Goal: Task Accomplishment & Management: Manage account settings

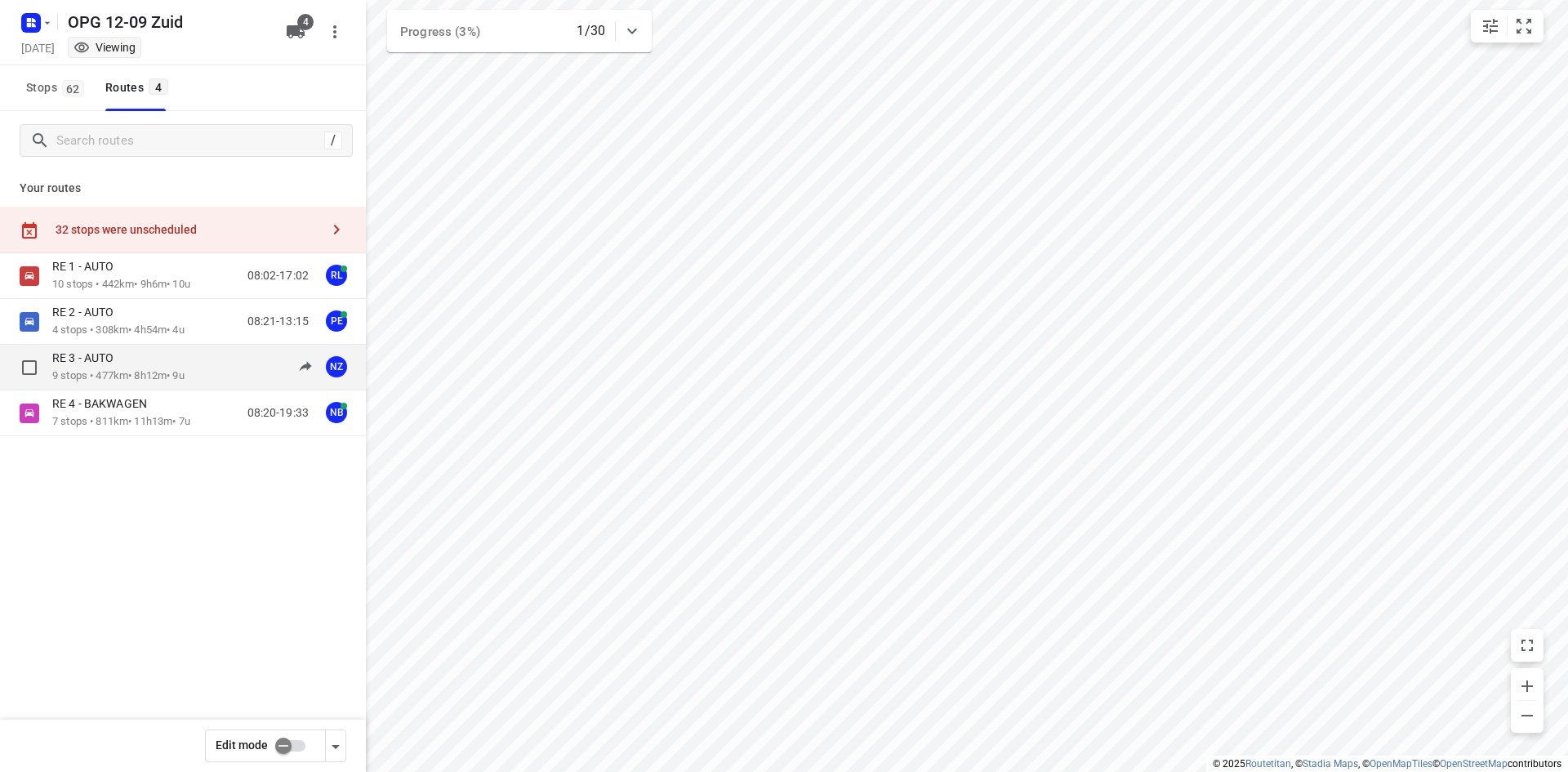
click at [181, 361] on div "RE 3 - AUTO" at bounding box center [118, 359] width 133 height 18
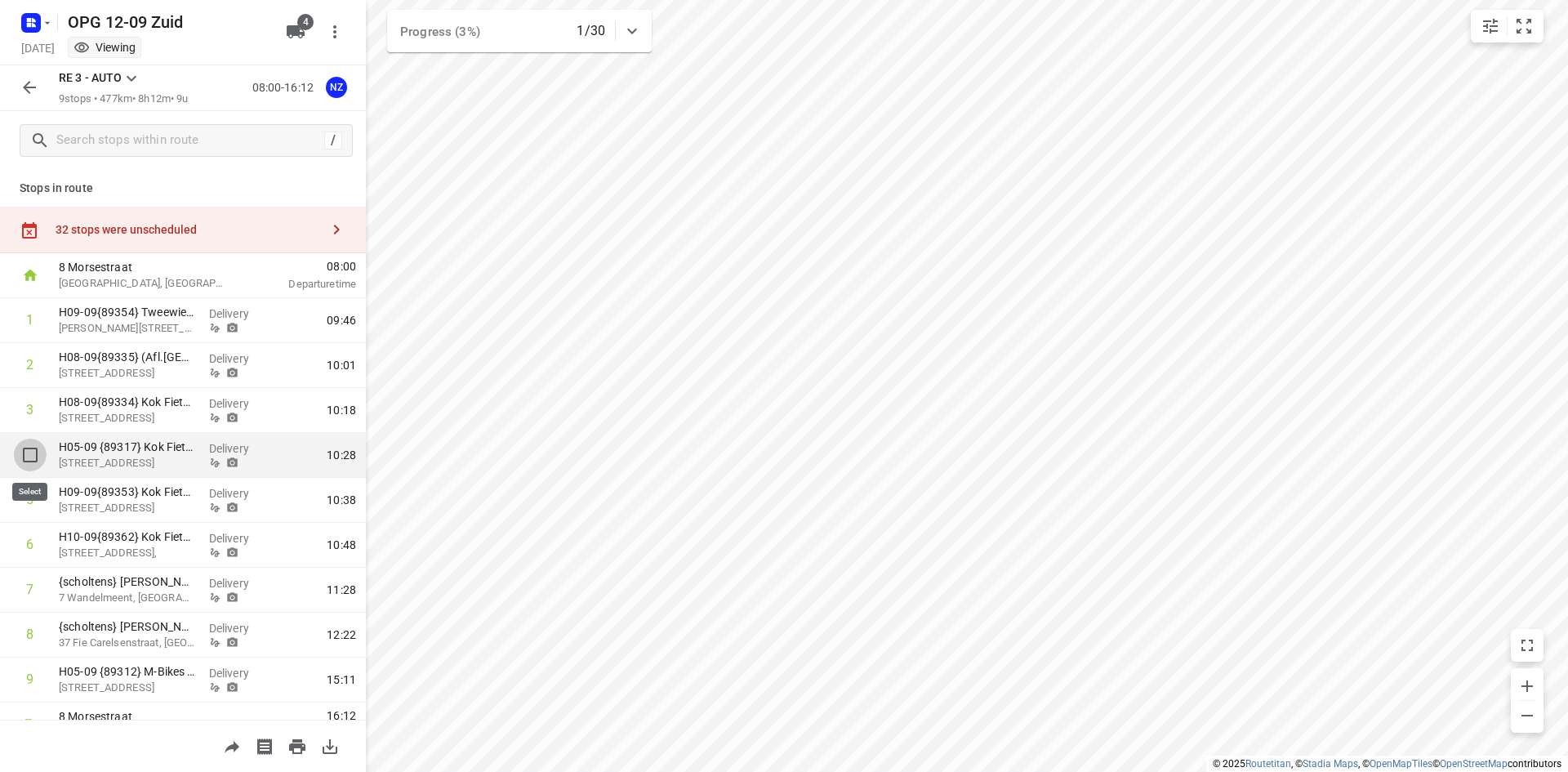
click at [20, 456] on input "checkbox" at bounding box center [30, 455] width 32 height 33
checkbox input "true"
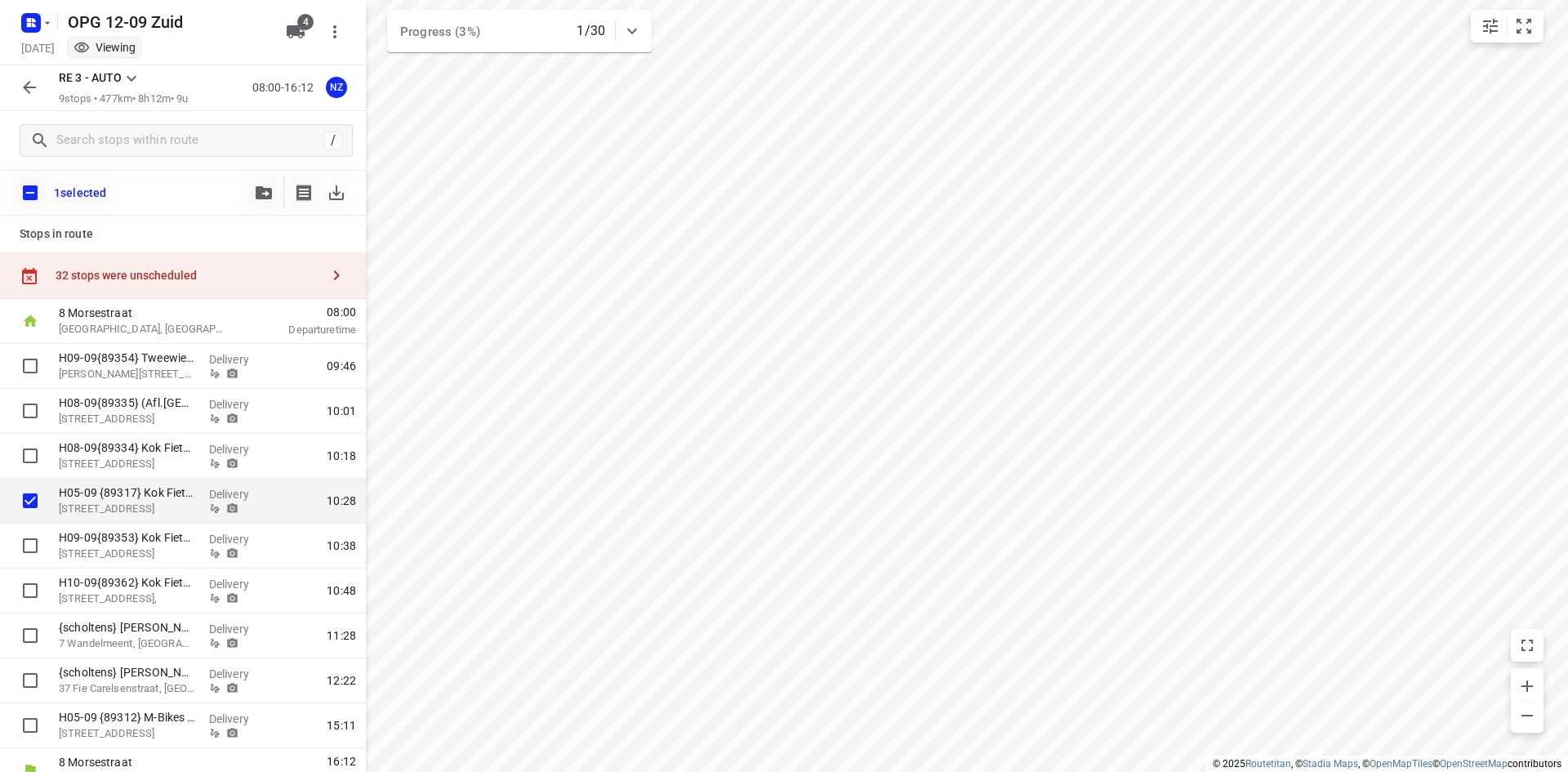
click at [29, 89] on icon "button" at bounding box center [30, 88] width 20 height 20
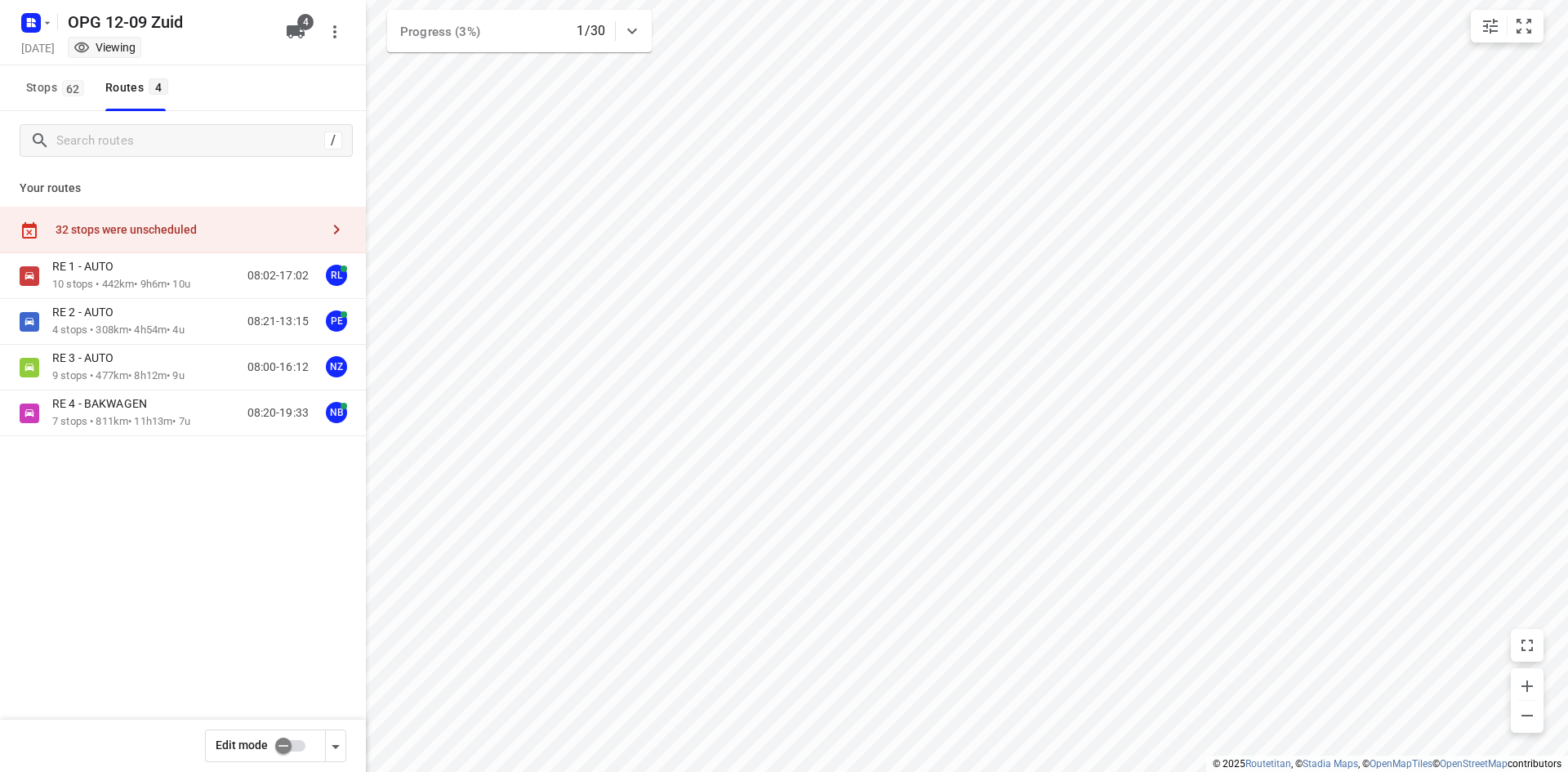
click at [283, 740] on input "checkbox" at bounding box center [283, 746] width 93 height 31
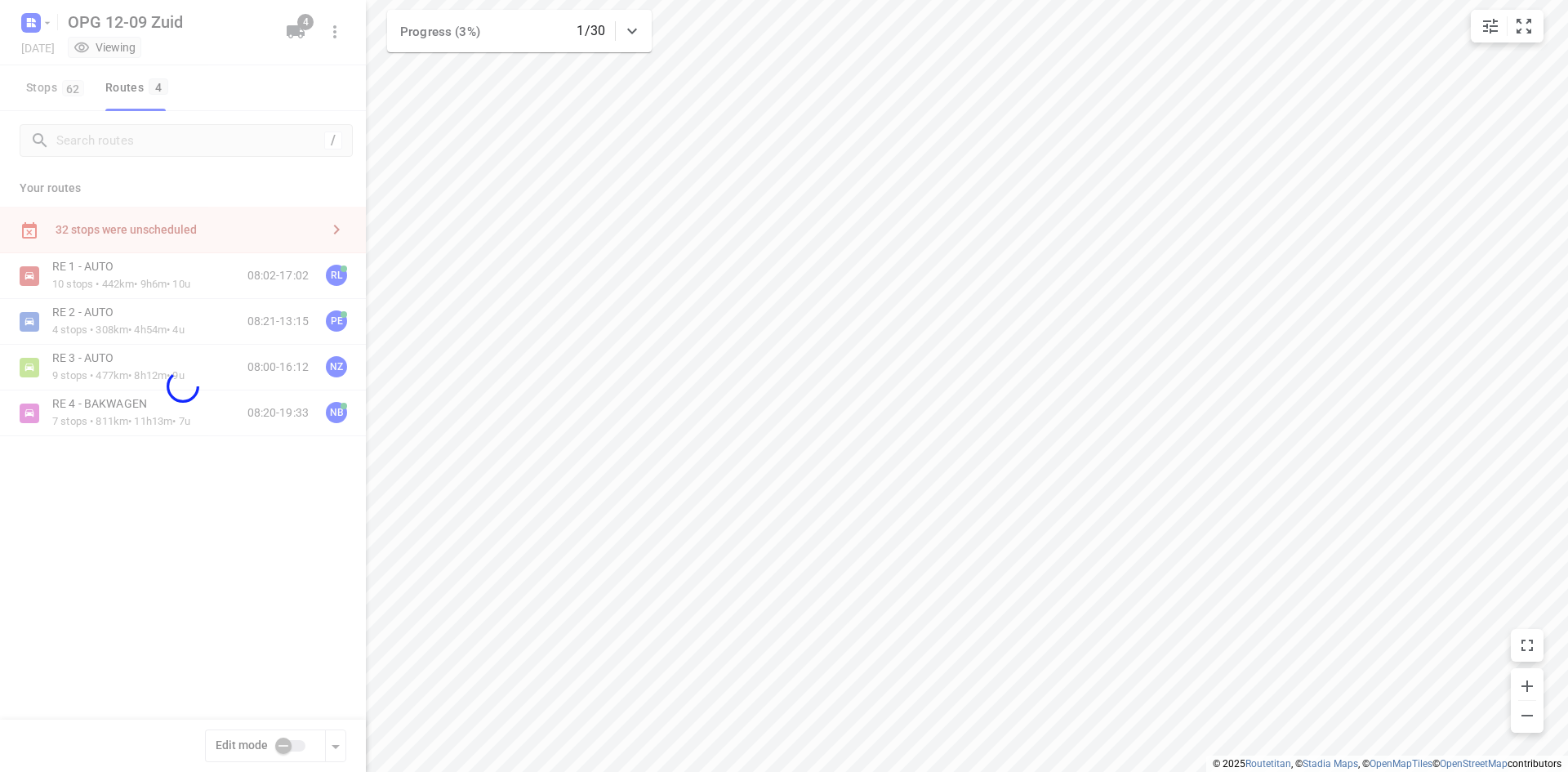
checkbox input "true"
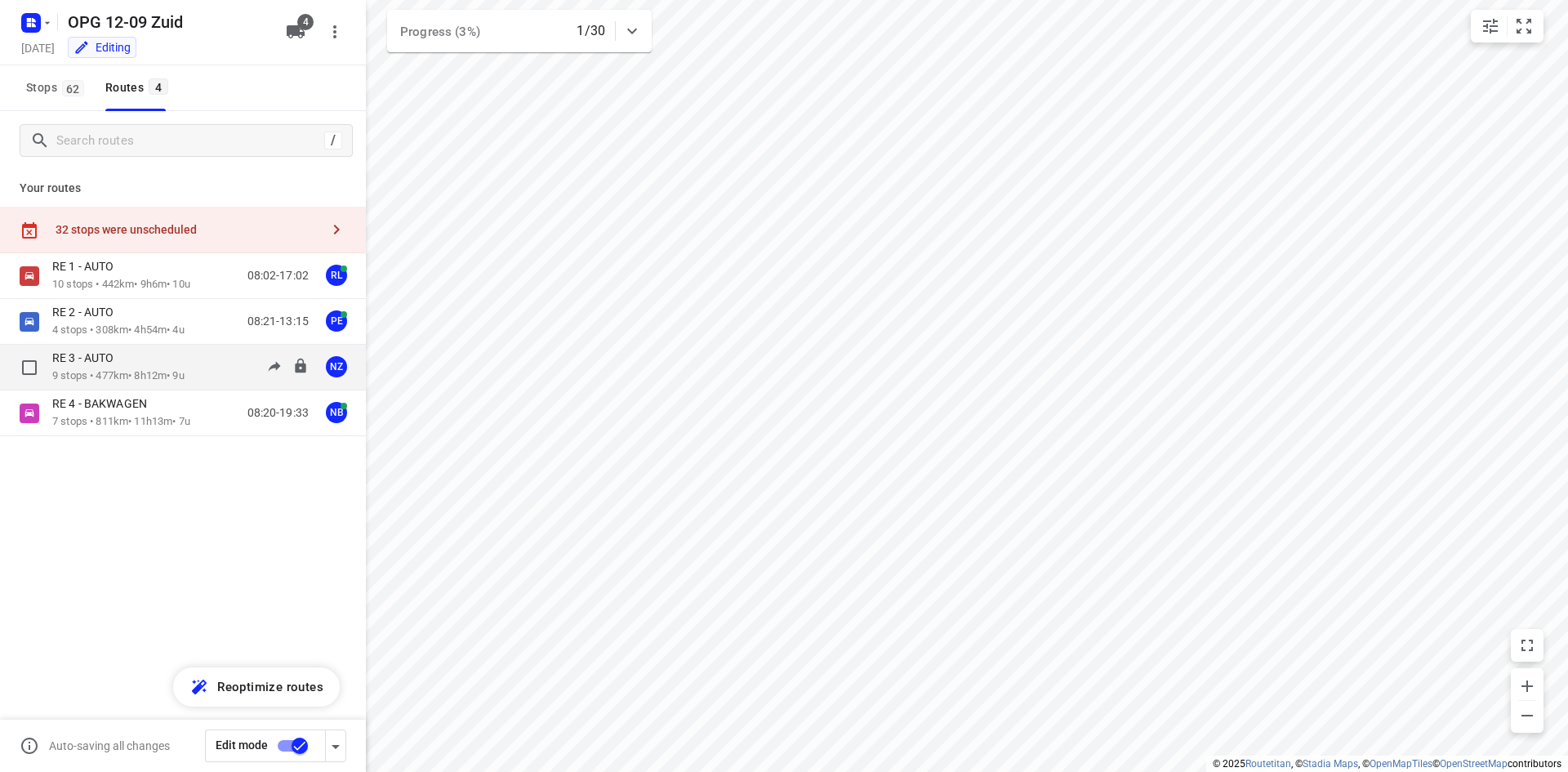
click at [197, 372] on div "RE 3 - AUTO 9 stops • 477km • 8h12m • 9u 08:00-16:12 NZ" at bounding box center [209, 367] width 313 height 33
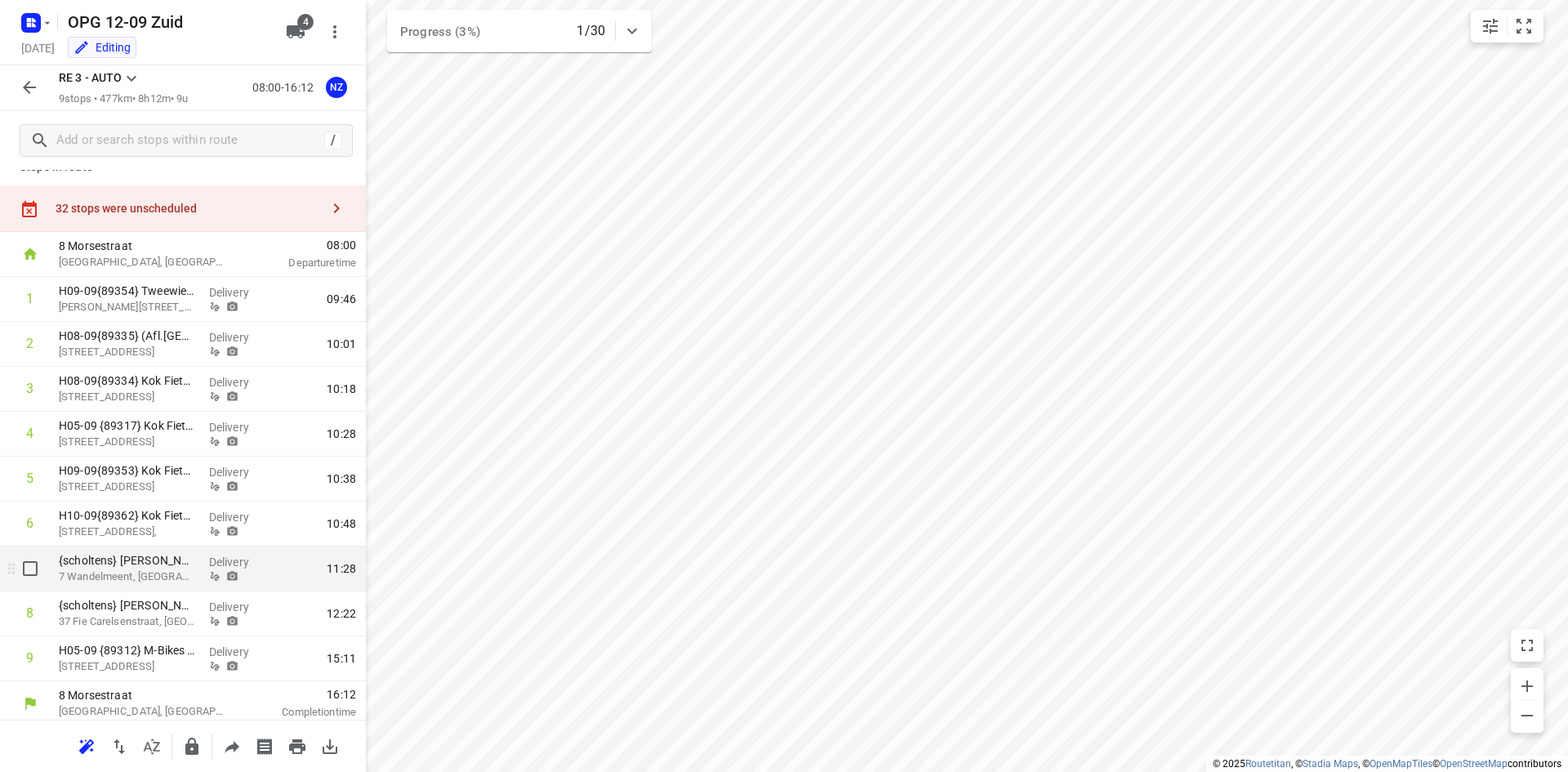
scroll to position [28, 0]
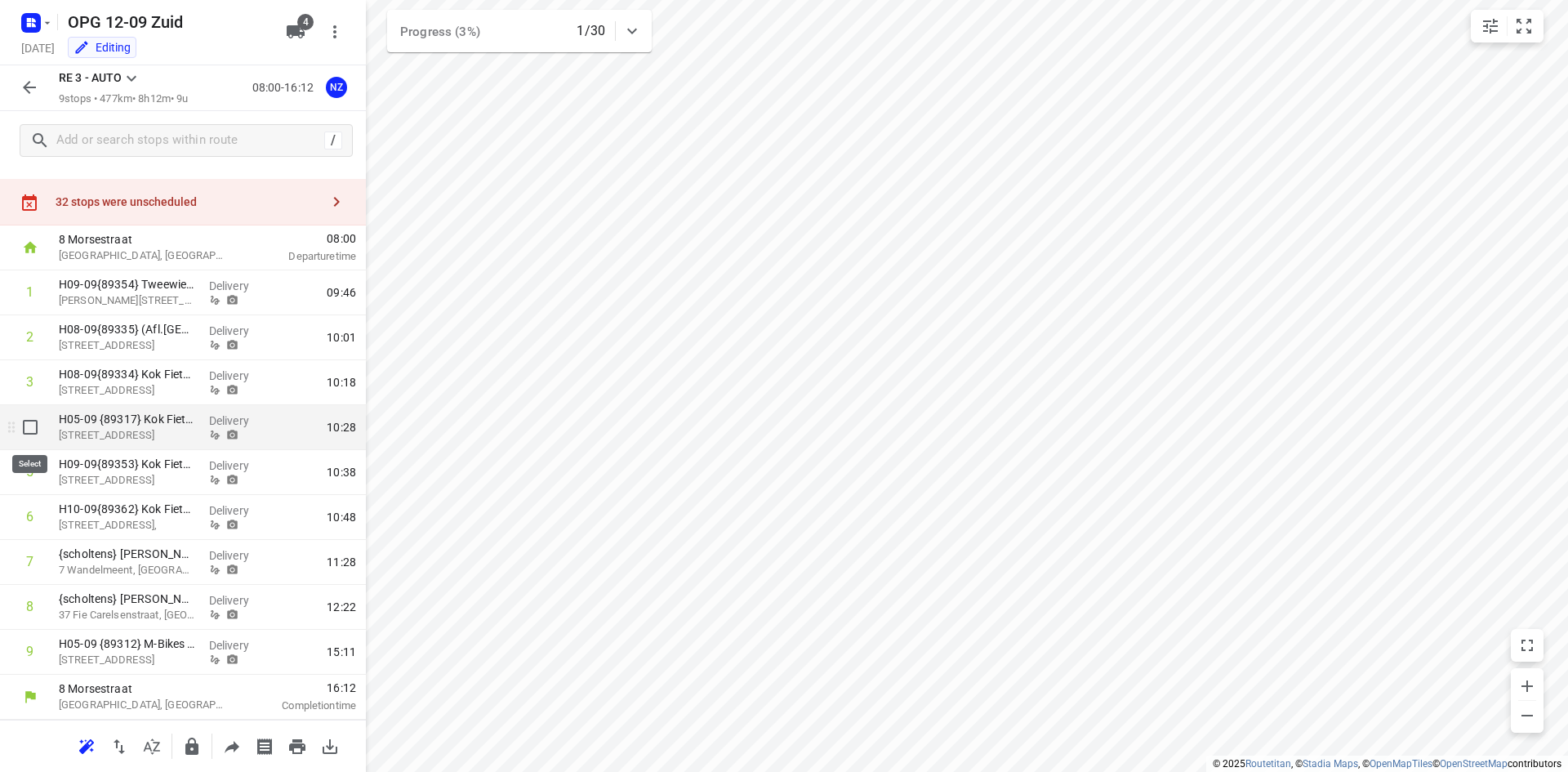
click at [26, 424] on input "checkbox" at bounding box center [30, 427] width 32 height 33
checkbox input "true"
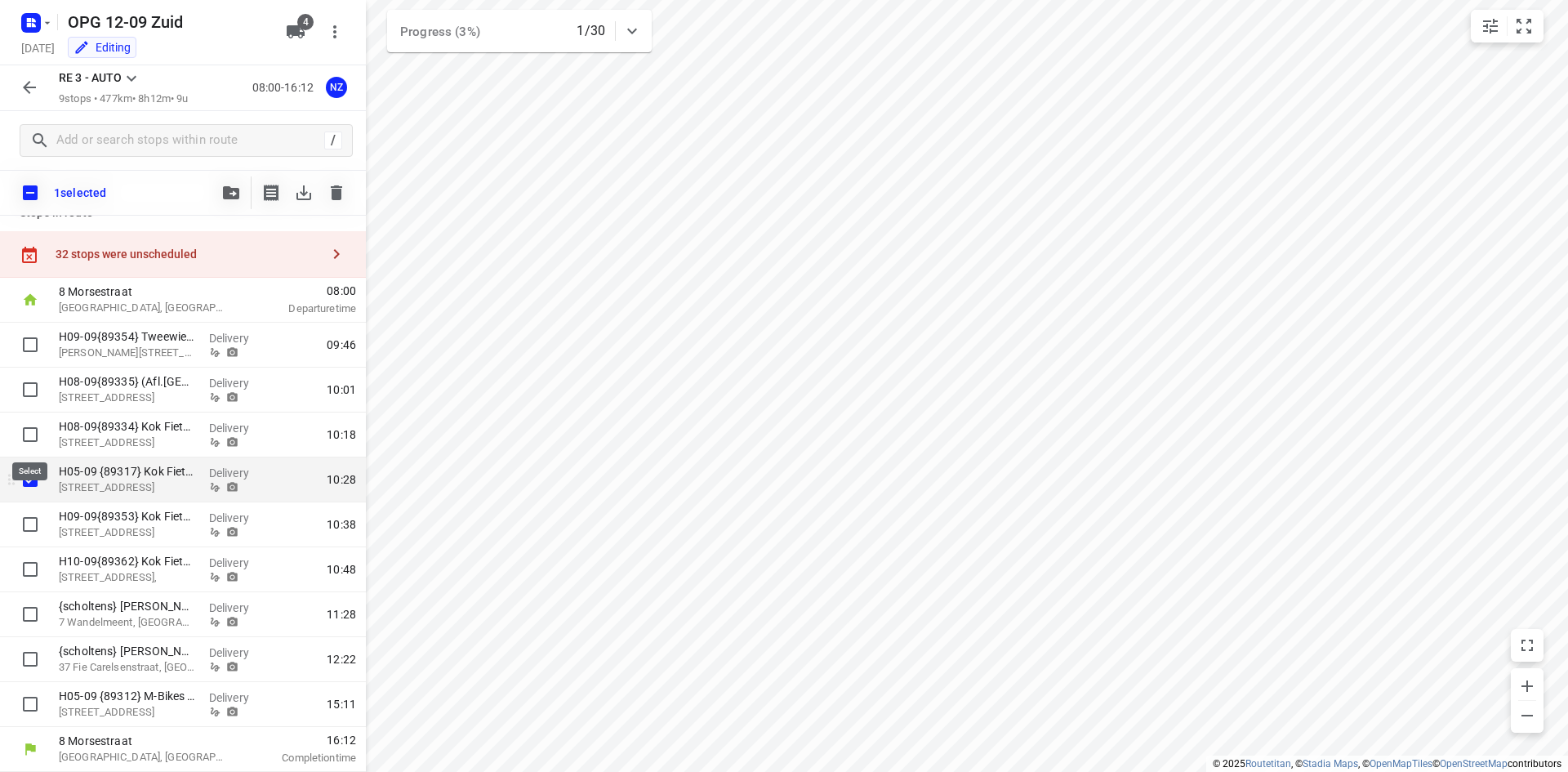
scroll to position [22, 0]
click at [337, 185] on icon "button" at bounding box center [336, 192] width 12 height 14
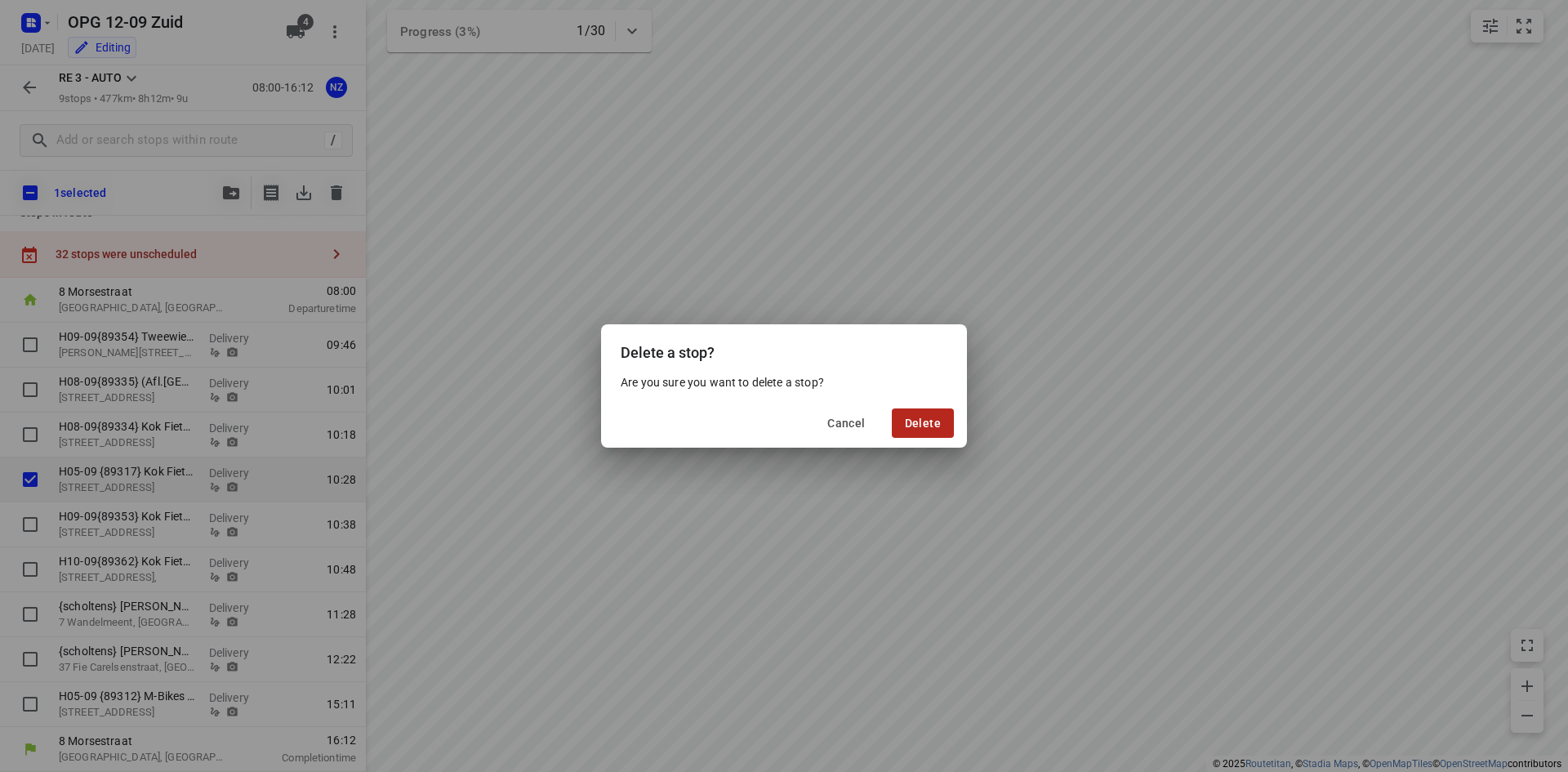
click at [910, 434] on button "Delete" at bounding box center [923, 423] width 62 height 30
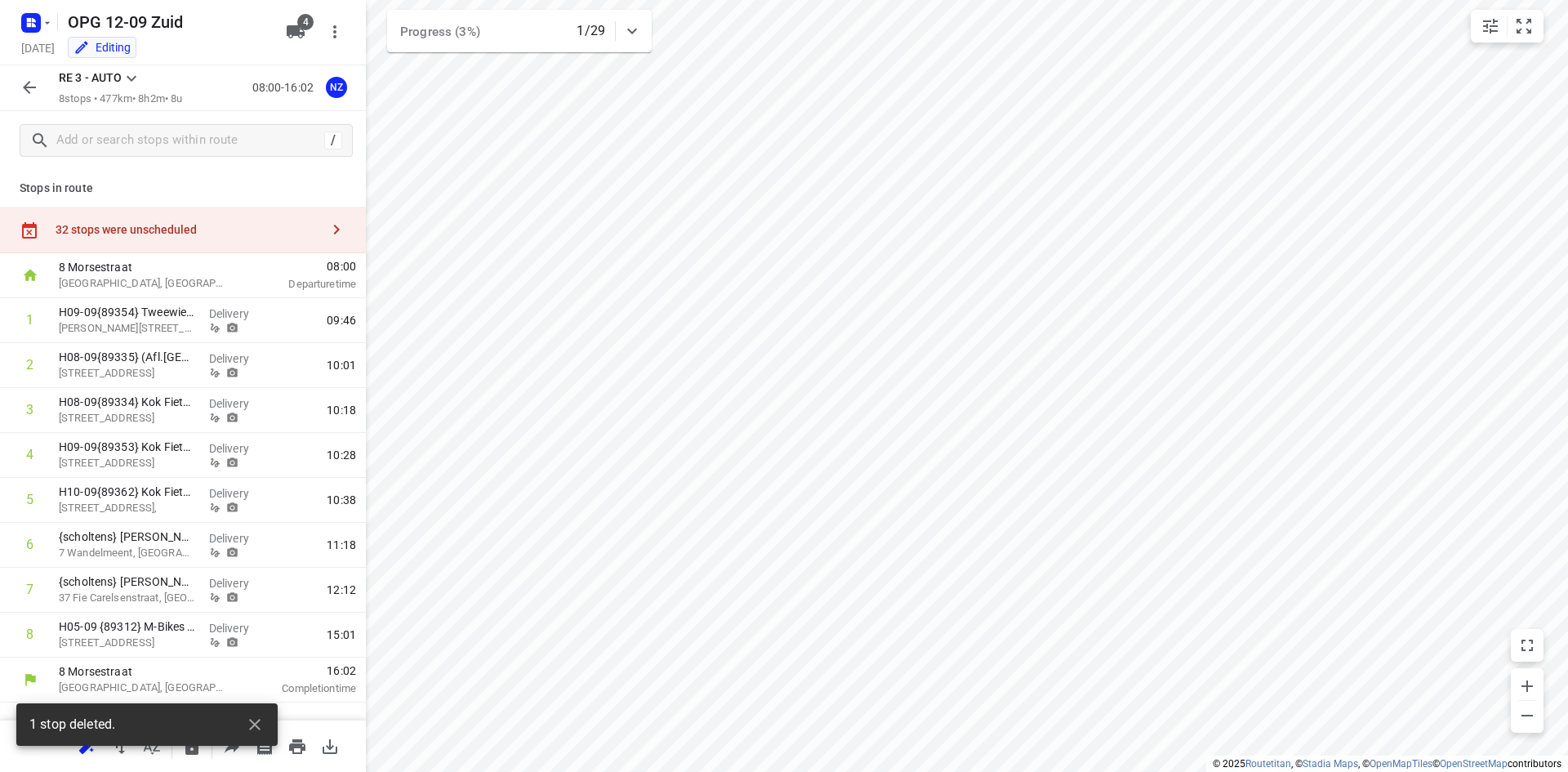
scroll to position [0, 0]
click at [23, 94] on icon "button" at bounding box center [30, 88] width 20 height 20
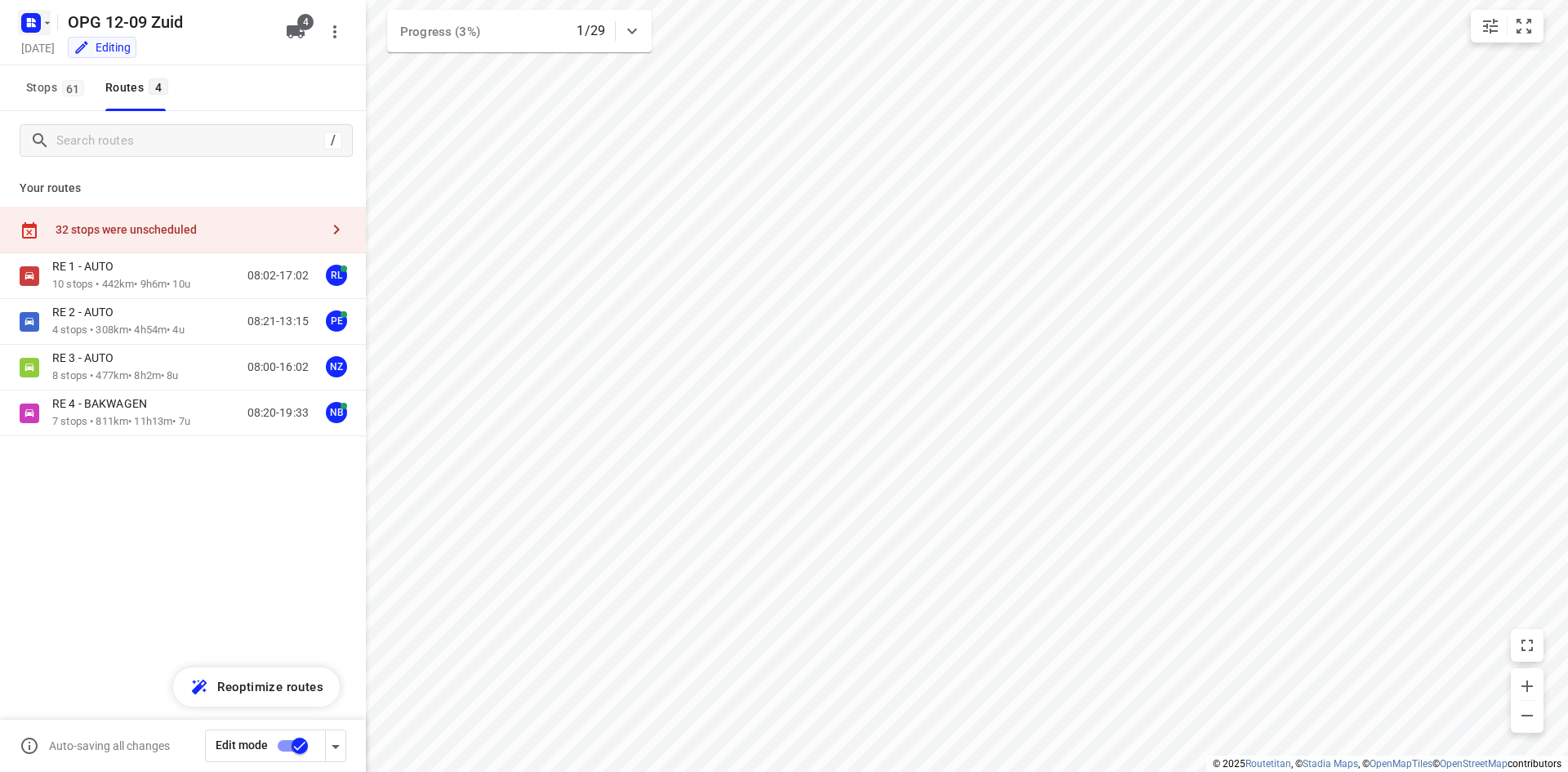
click at [32, 22] on icon "button" at bounding box center [33, 20] width 5 height 5
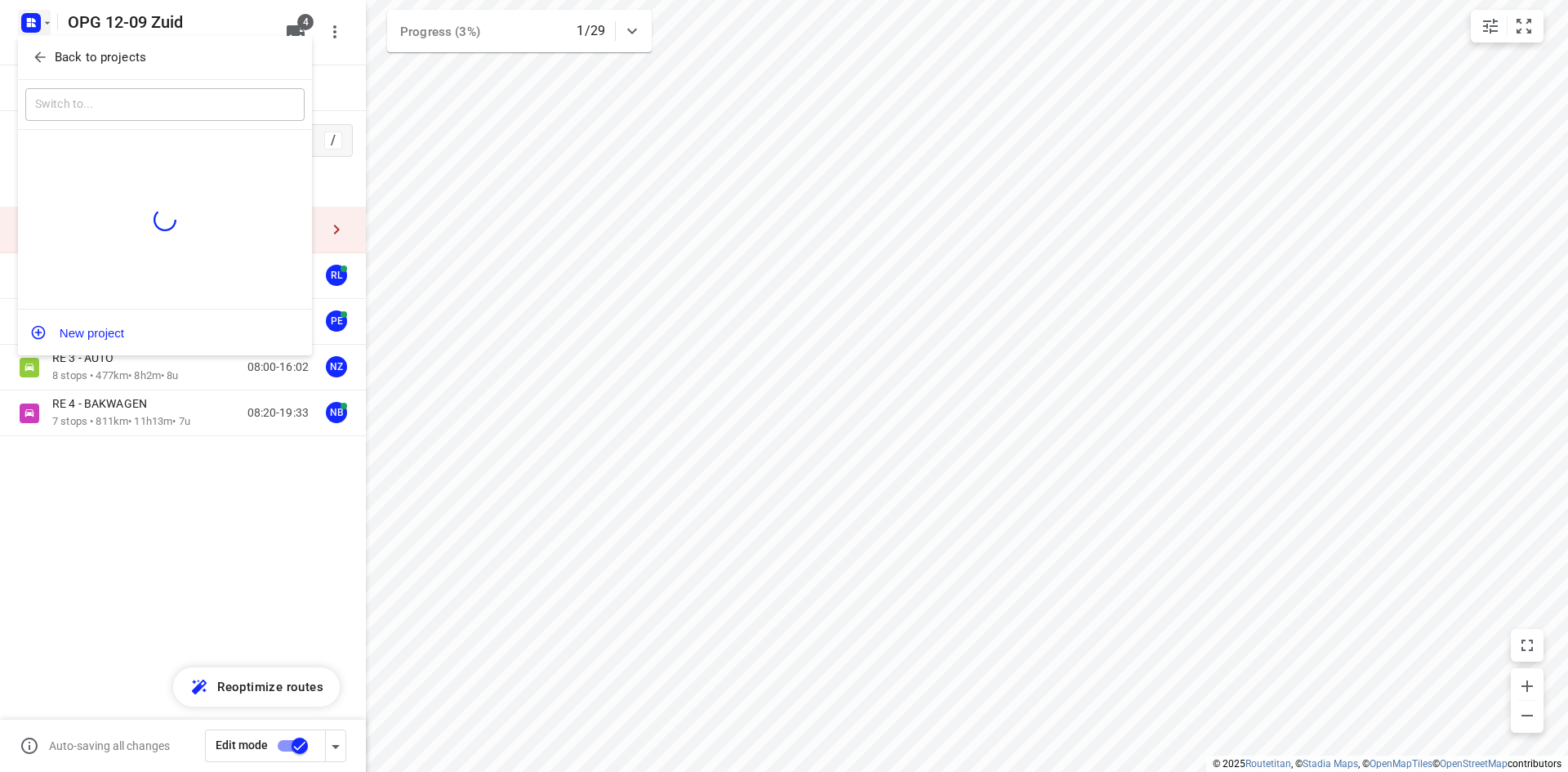
click at [306, 758] on div at bounding box center [784, 386] width 1568 height 772
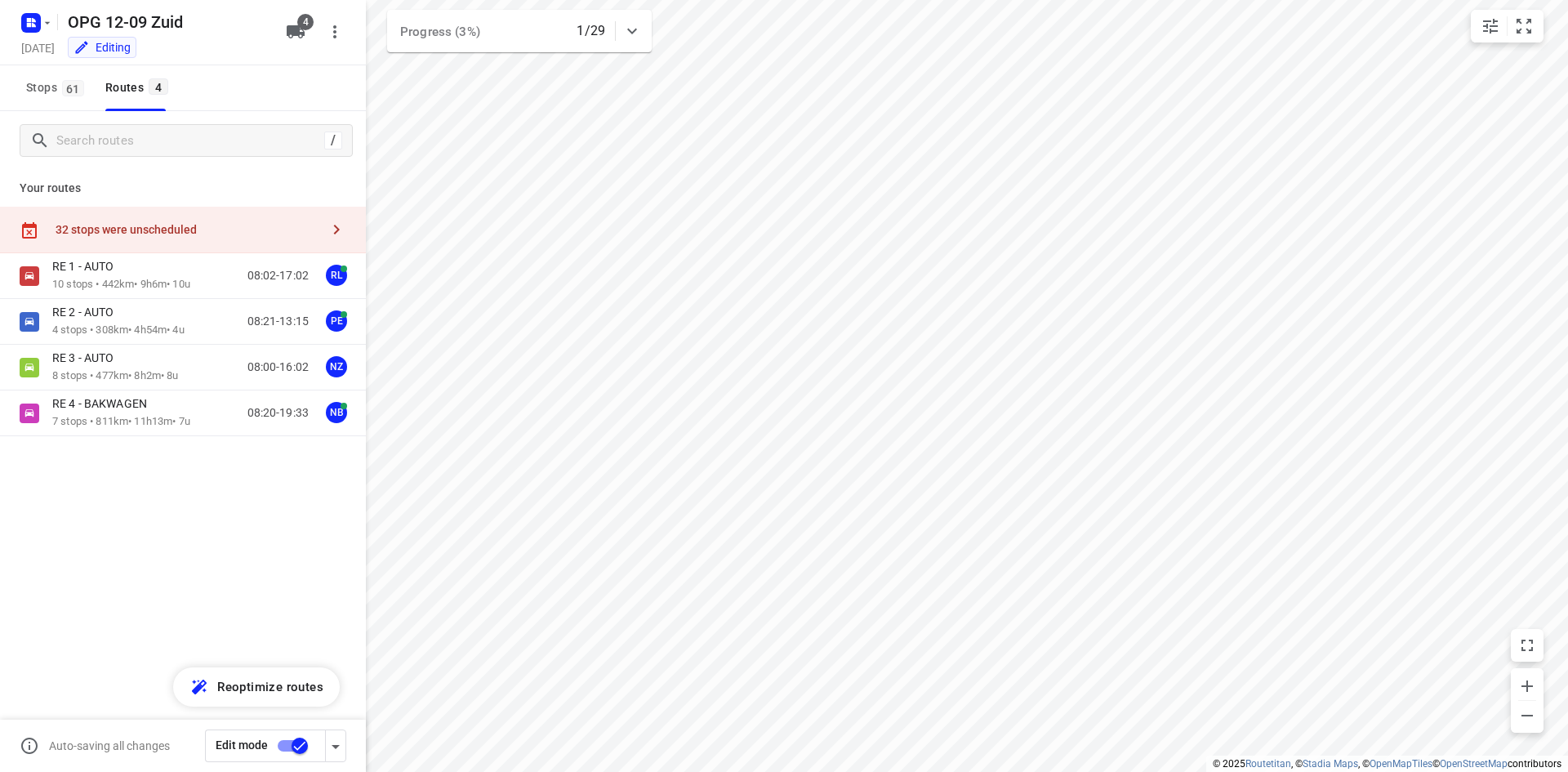
click at [296, 748] on div "Back to projects ​ New project" at bounding box center [784, 386] width 1568 height 772
click at [296, 748] on input "checkbox" at bounding box center [299, 746] width 93 height 31
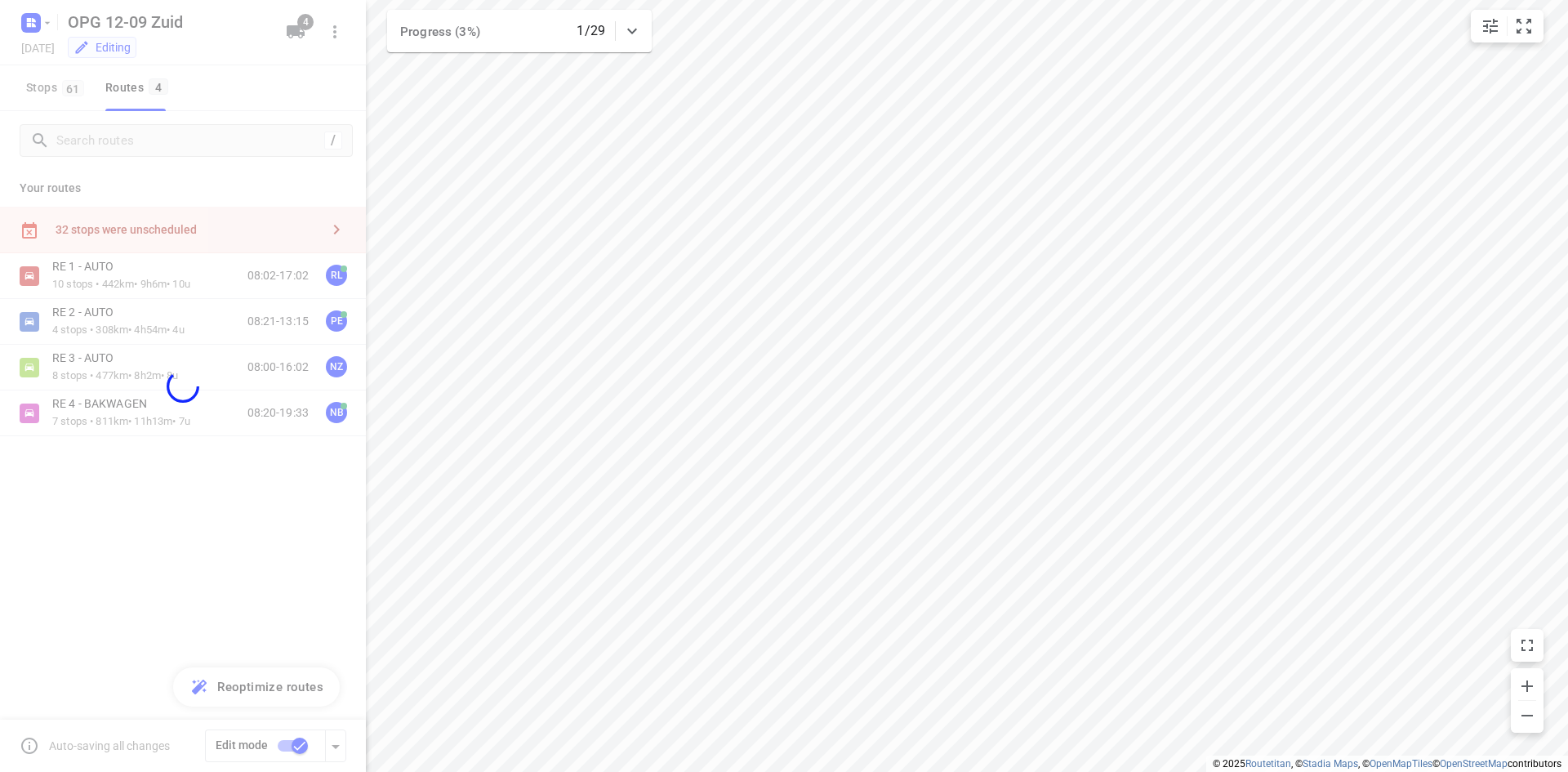
checkbox input "false"
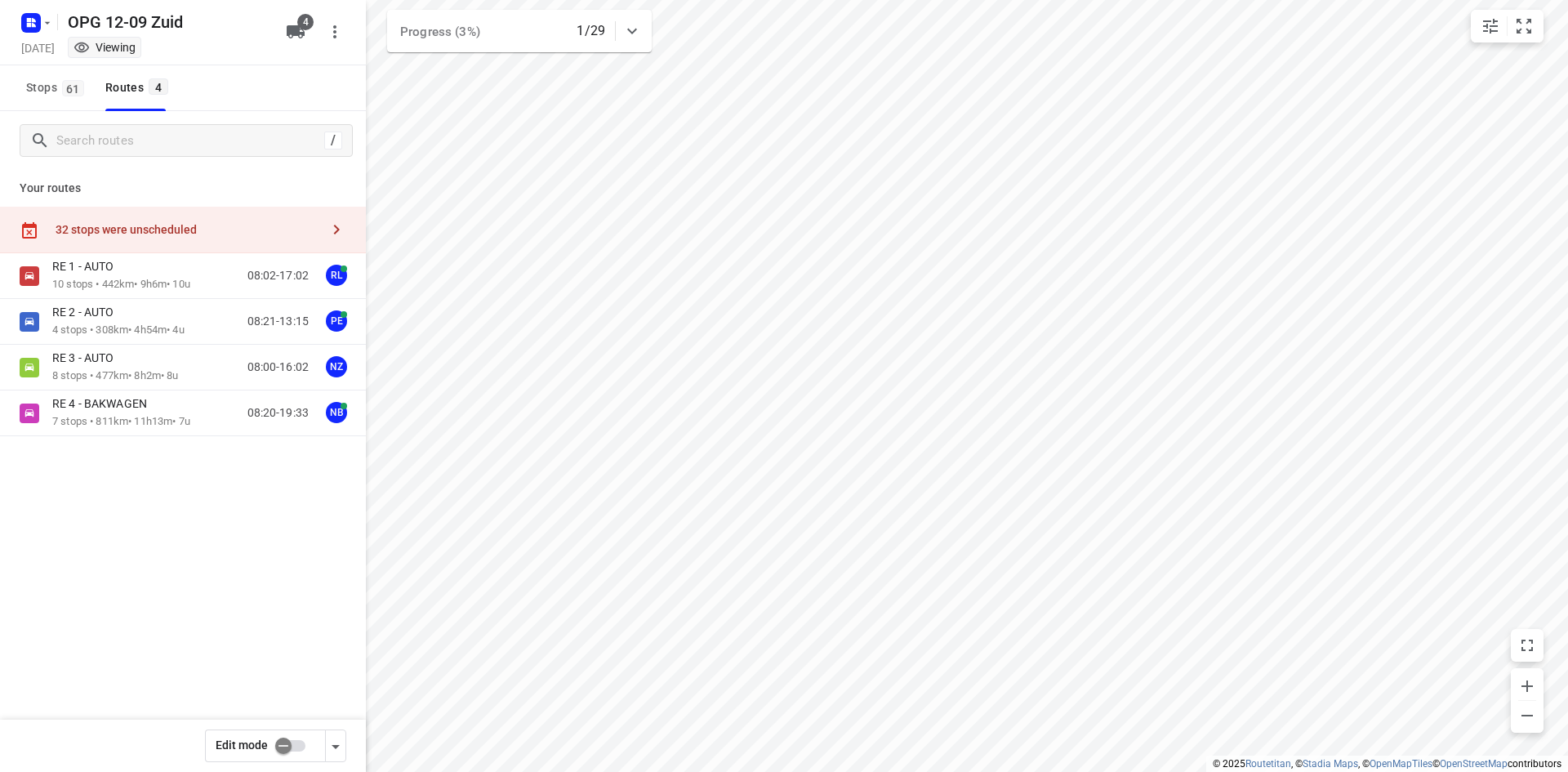
click at [42, 24] on icon "button" at bounding box center [47, 23] width 13 height 13
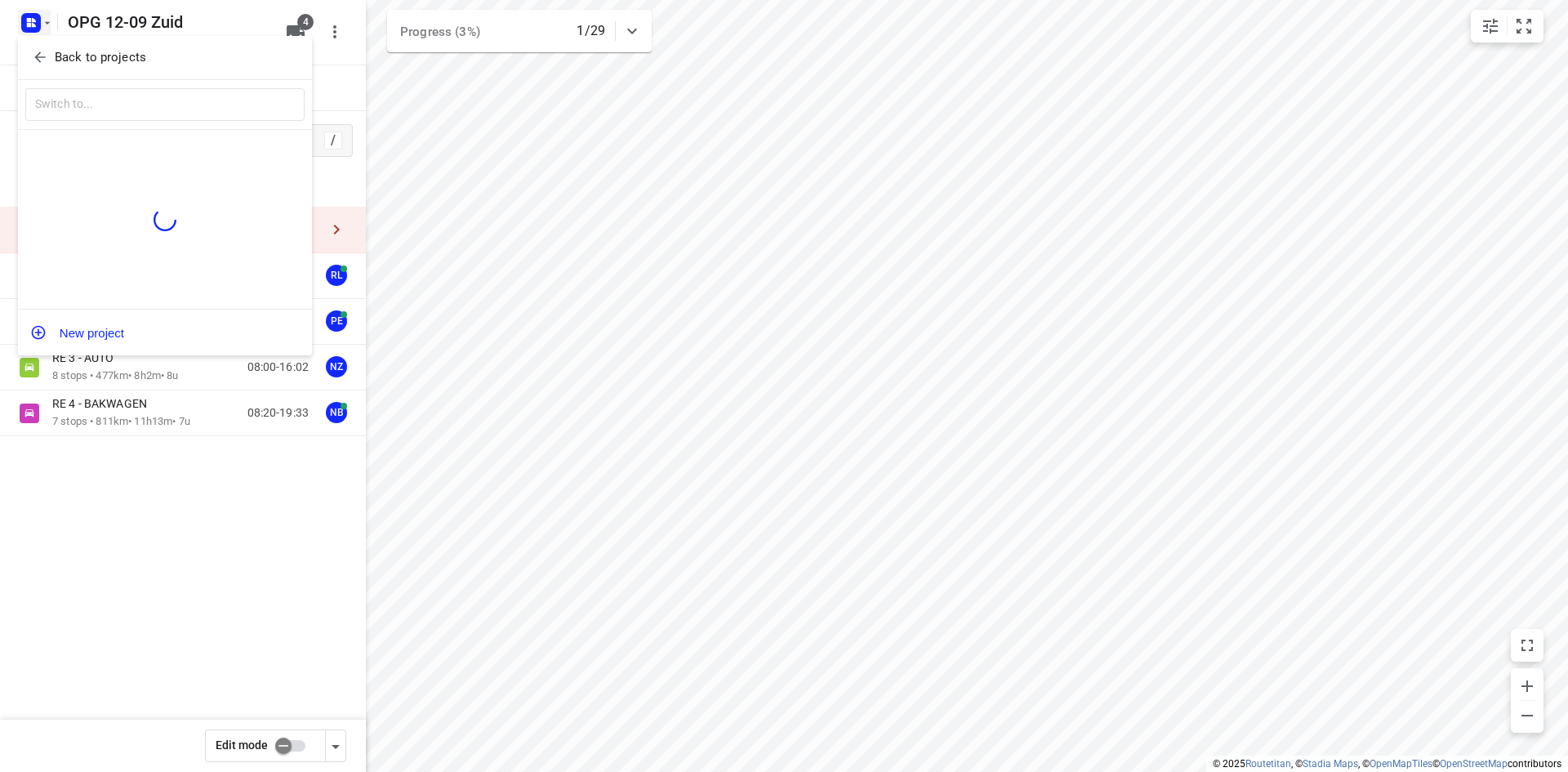
click at [60, 60] on p "Back to projects" at bounding box center [100, 57] width 91 height 19
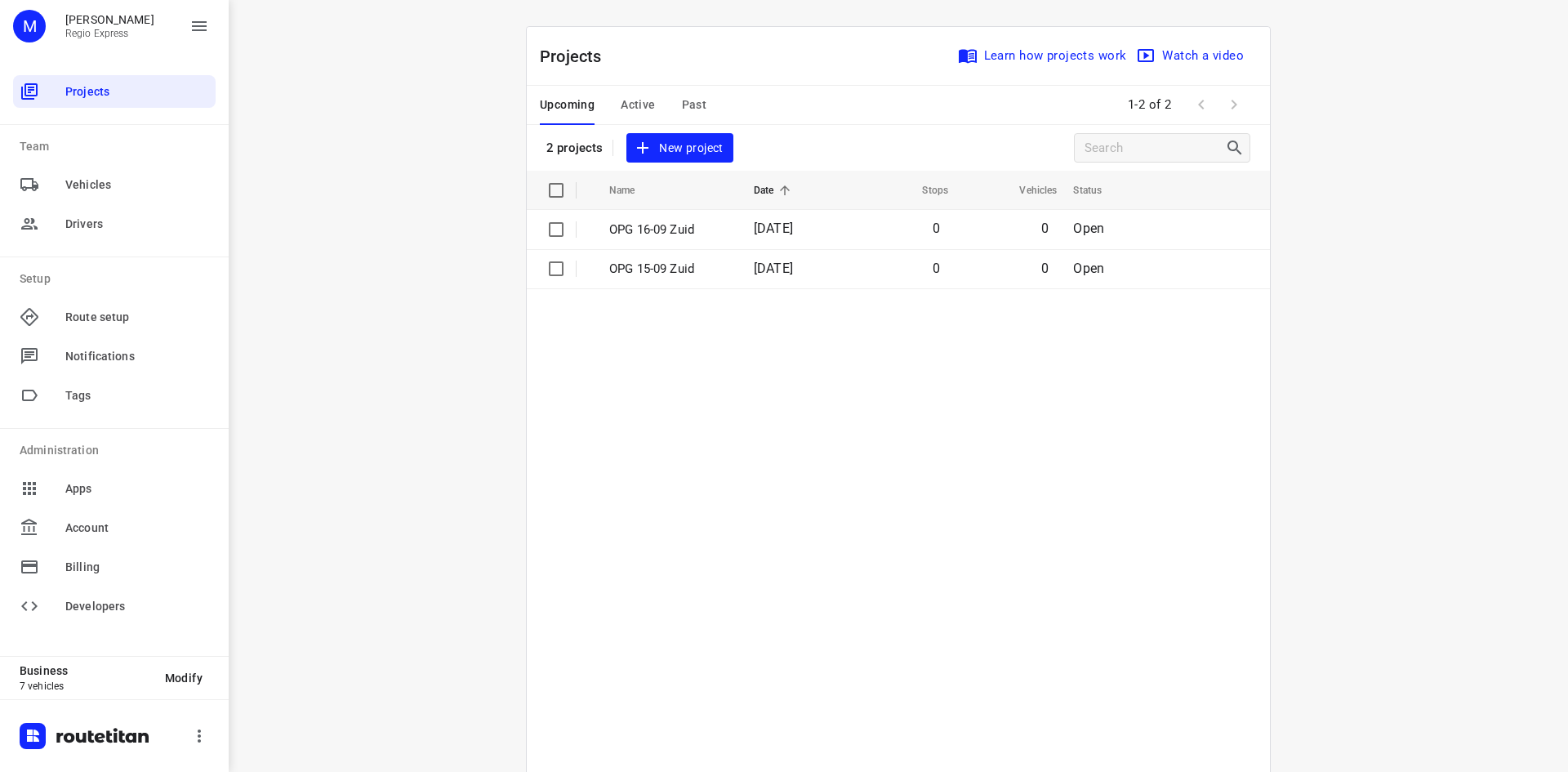
click at [637, 107] on span "Active" at bounding box center [637, 105] width 34 height 21
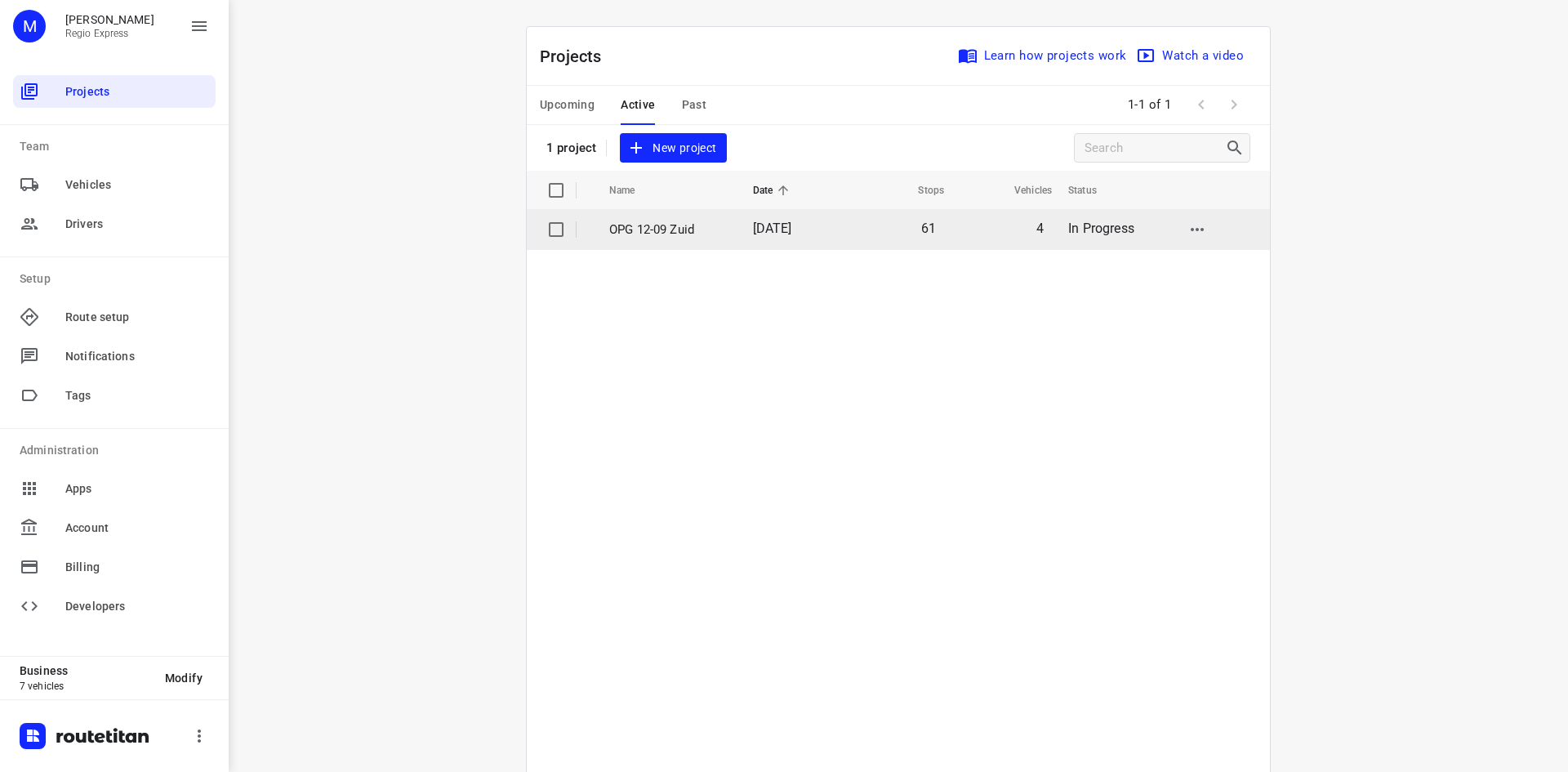
click at [654, 227] on p "OPG 12-09 Zuid" at bounding box center [669, 229] width 119 height 19
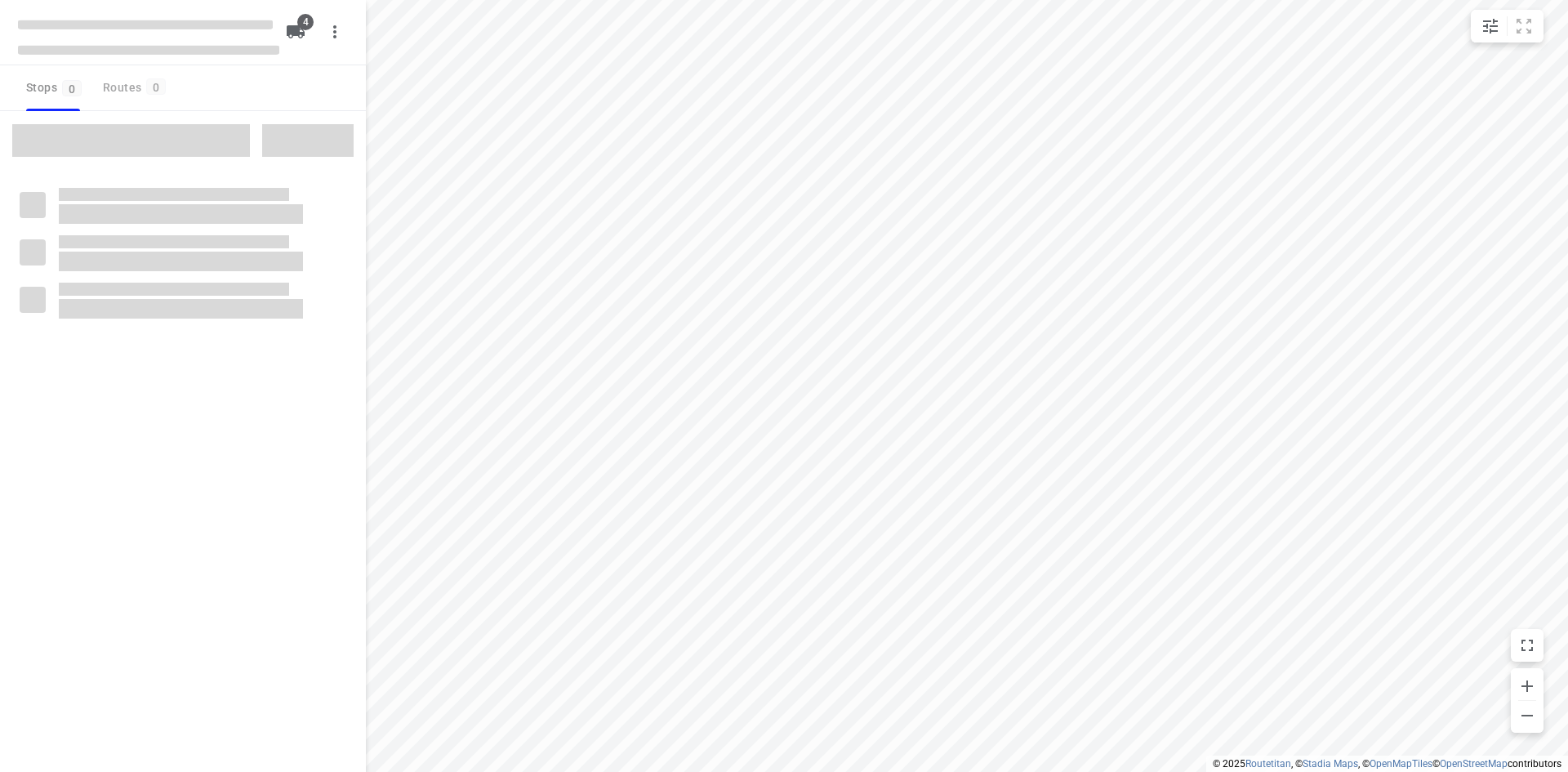
type input "distance"
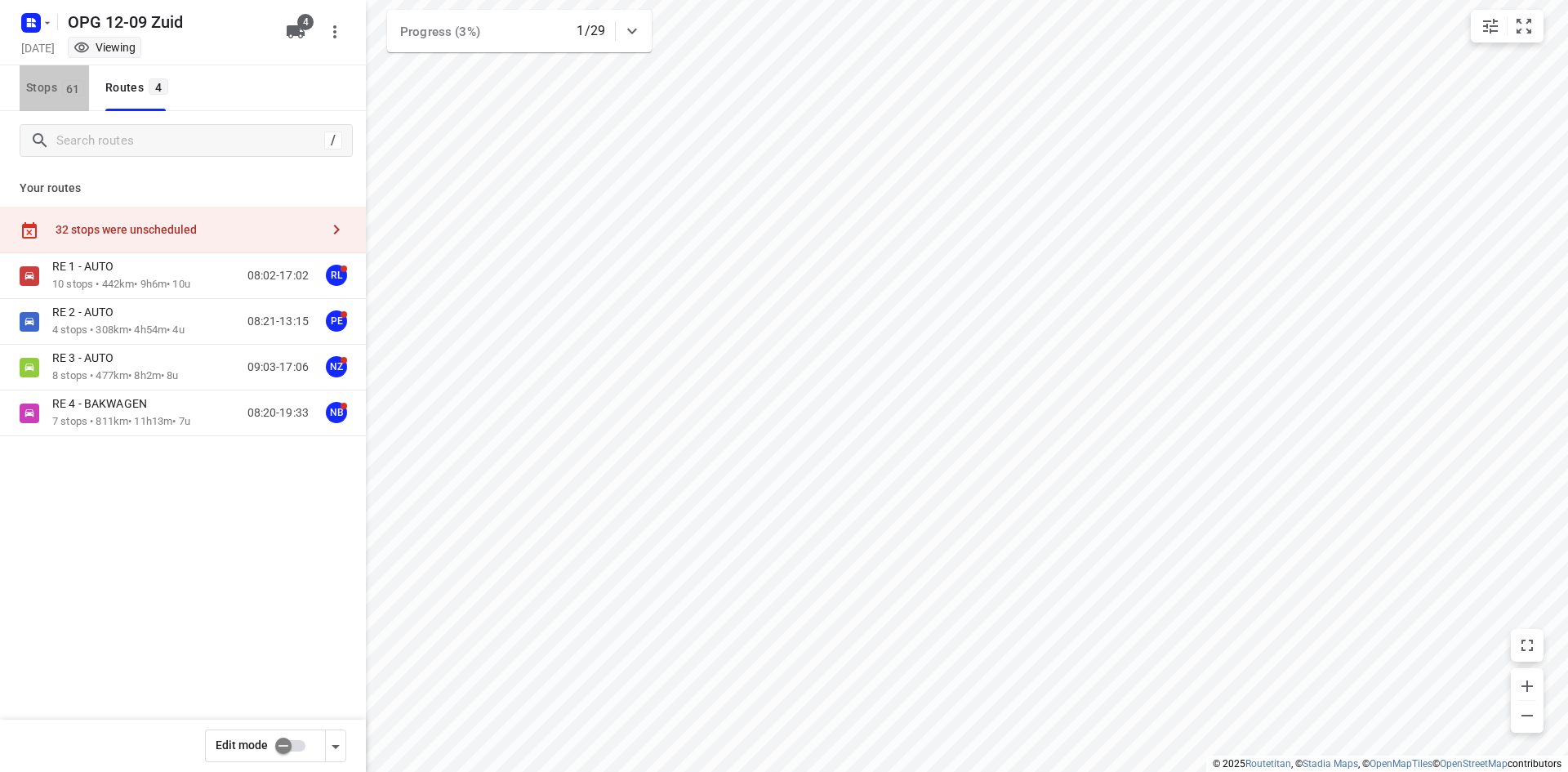
click at [40, 88] on span "Stops 61" at bounding box center [58, 88] width 63 height 21
